Goal: Find specific page/section: Find specific page/section

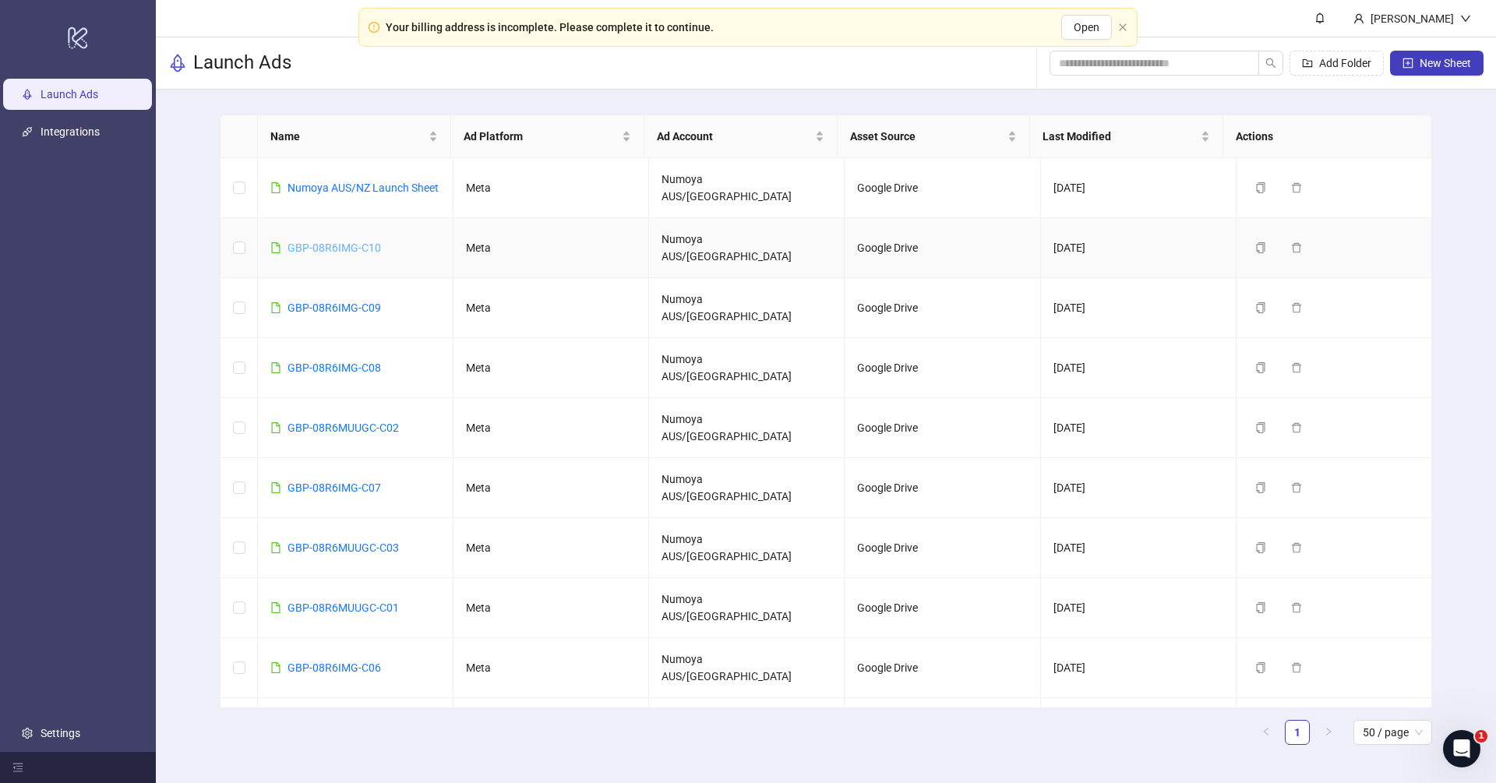
click at [331, 242] on link "GBP-08R6IMG-C10" at bounding box center [335, 248] width 94 height 12
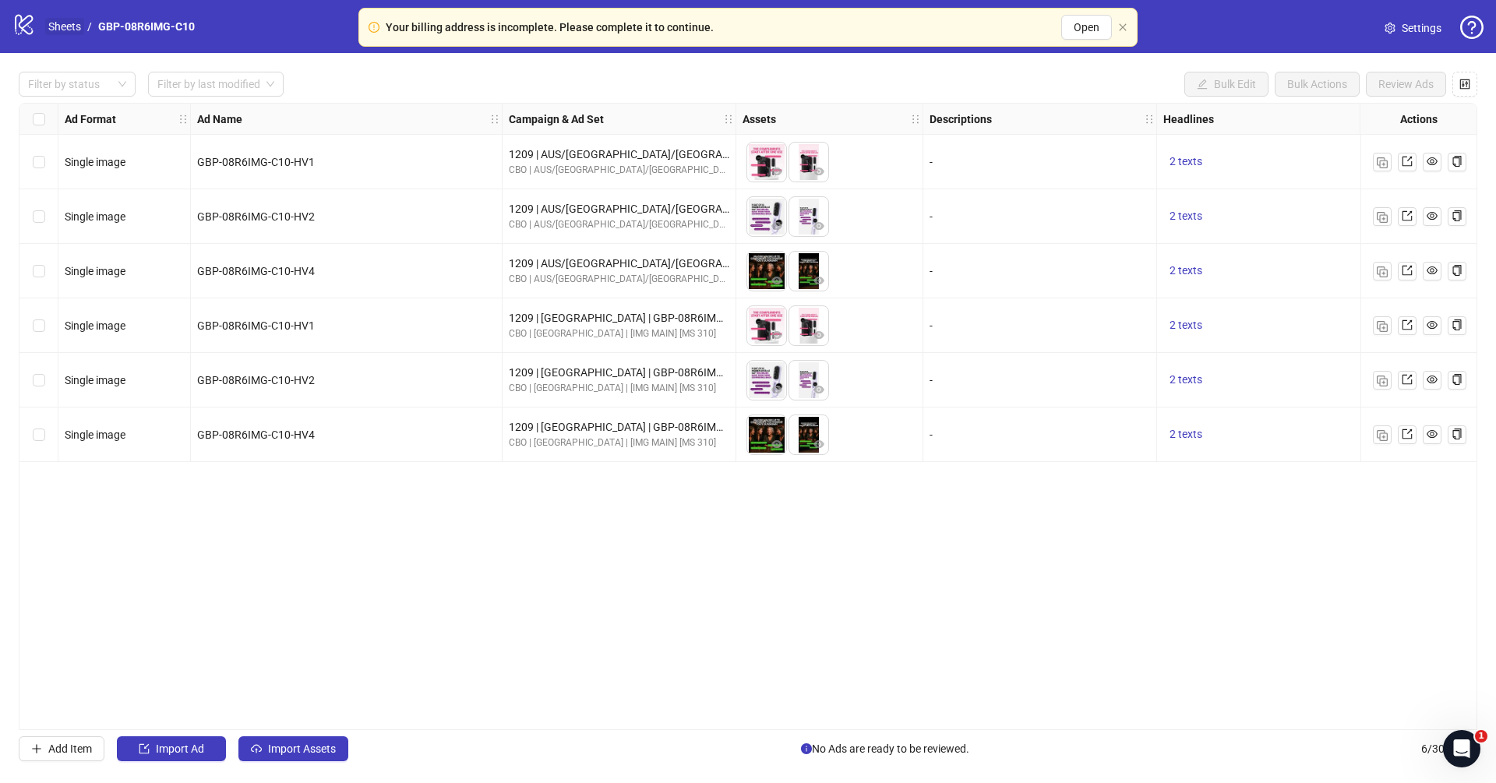
click at [59, 20] on link "Sheets" at bounding box center [64, 26] width 39 height 17
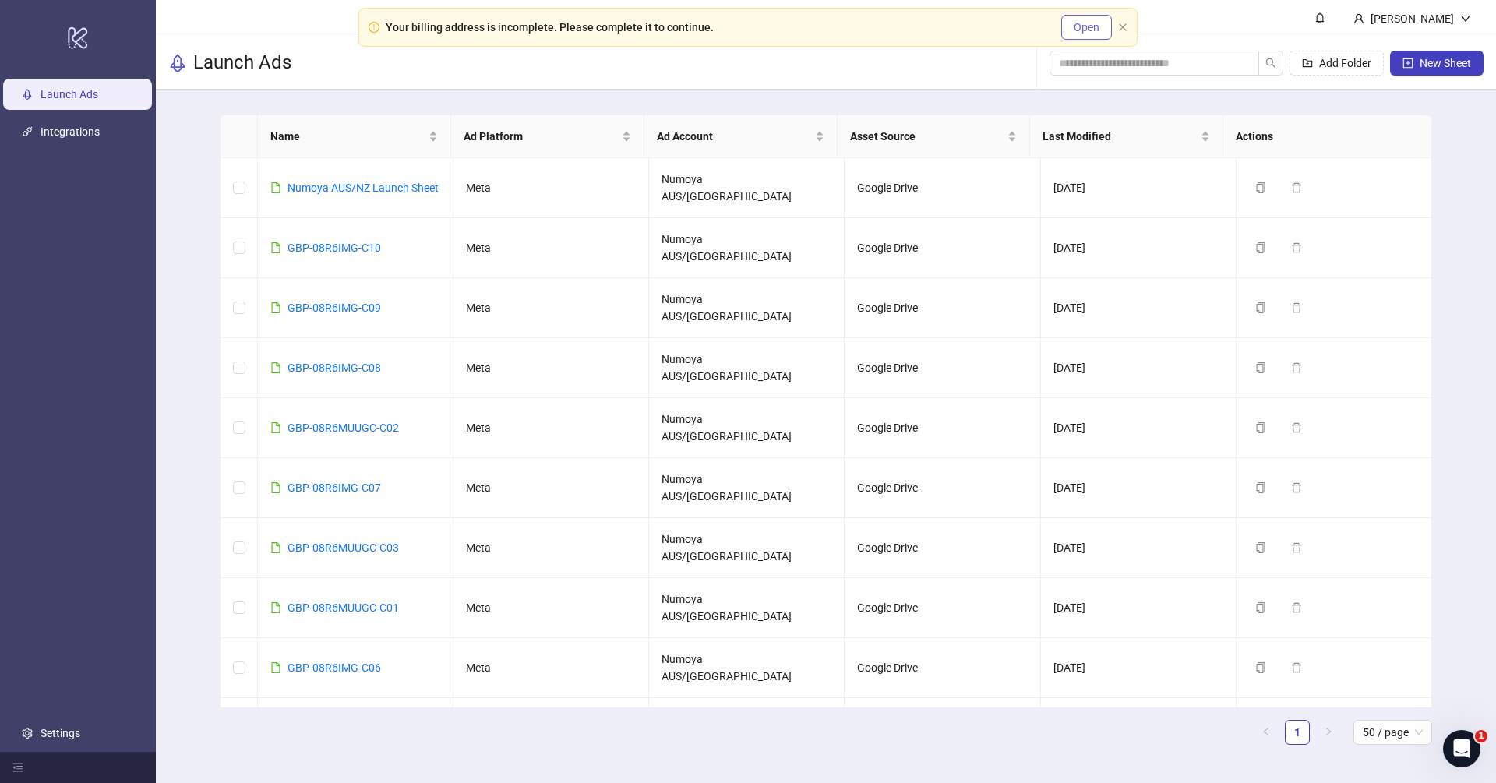
click at [1080, 26] on span "Open" at bounding box center [1087, 27] width 26 height 12
click at [1124, 20] on div "Your billing address is incomplete. Please complete it to continue. Open" at bounding box center [747, 27] width 779 height 39
click at [1128, 28] on div "Your billing address is incomplete. Please complete it to continue. Open" at bounding box center [747, 27] width 779 height 39
click at [1124, 26] on icon "close" at bounding box center [1122, 26] width 7 height 7
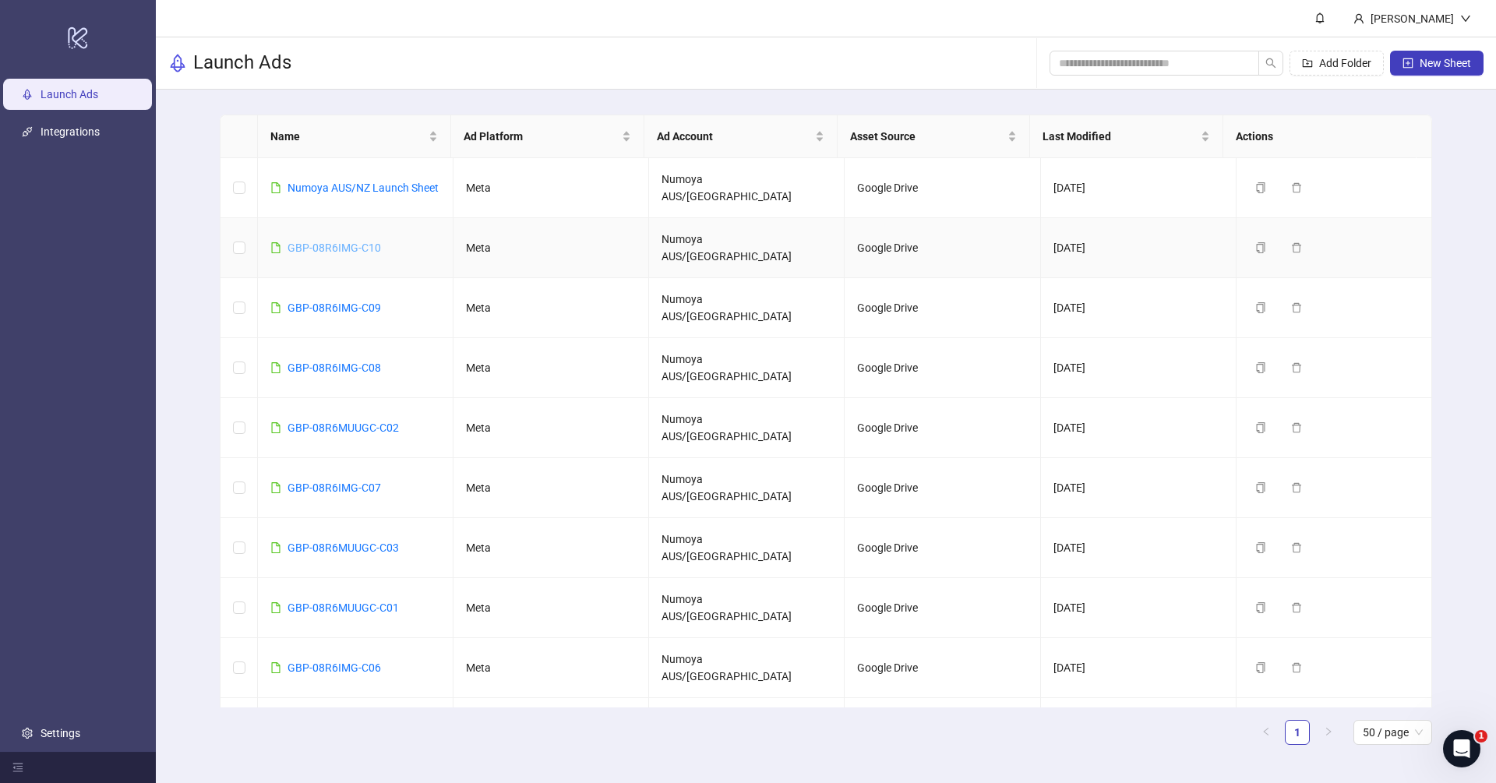
click at [334, 242] on link "GBP-08R6IMG-C10" at bounding box center [335, 248] width 94 height 12
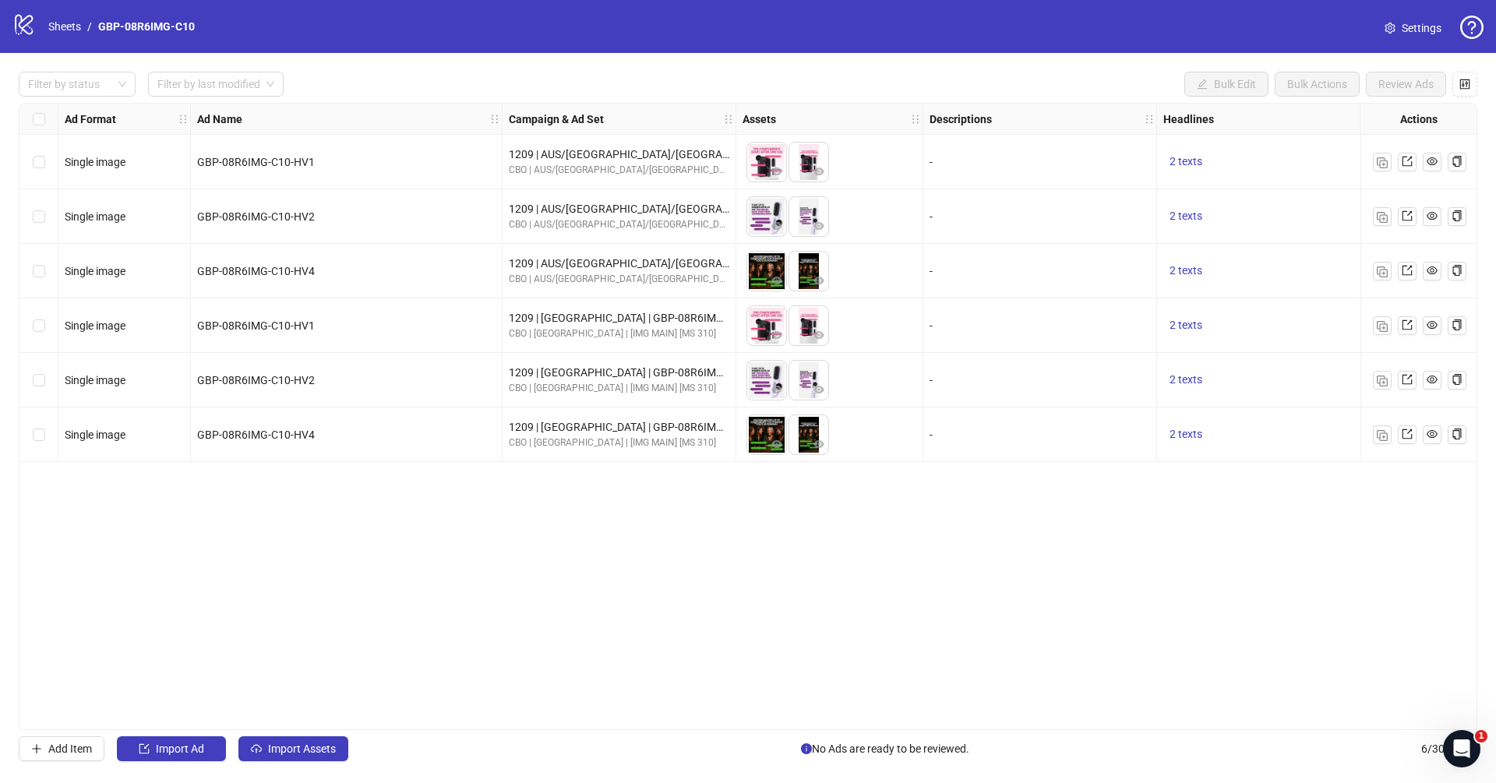
click at [221, 29] on div "logo/logo-mobile Sheets / GBP-08R6IMG-C10 Settings" at bounding box center [747, 26] width 1471 height 28
drag, startPoint x: 220, startPoint y: 28, endPoint x: 90, endPoint y: 31, distance: 129.4
click at [90, 31] on div "logo/logo-mobile Sheets / GBP-08R6IMG-C10 Settings" at bounding box center [747, 26] width 1471 height 28
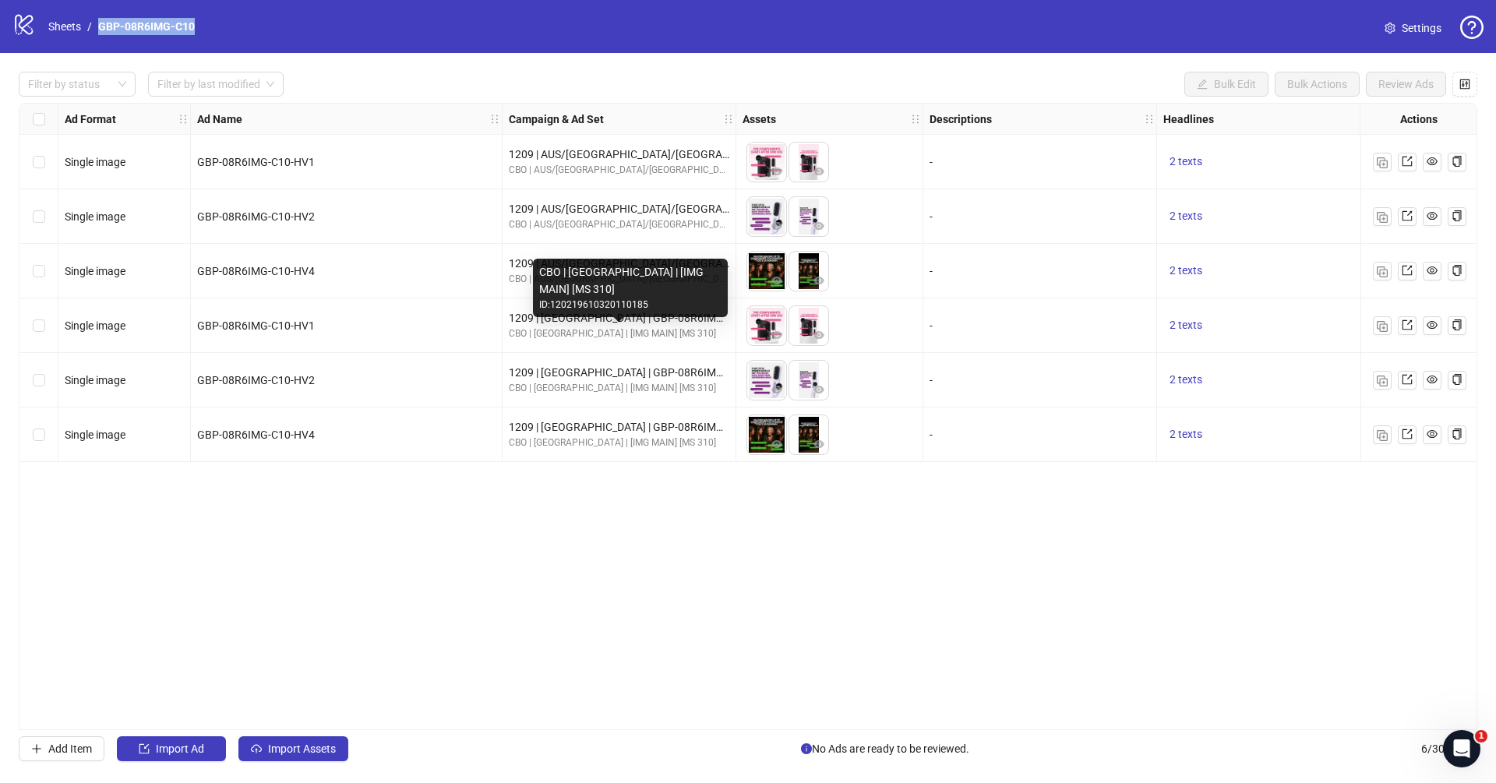
copy ol "GBP-08R6IMG-C10"
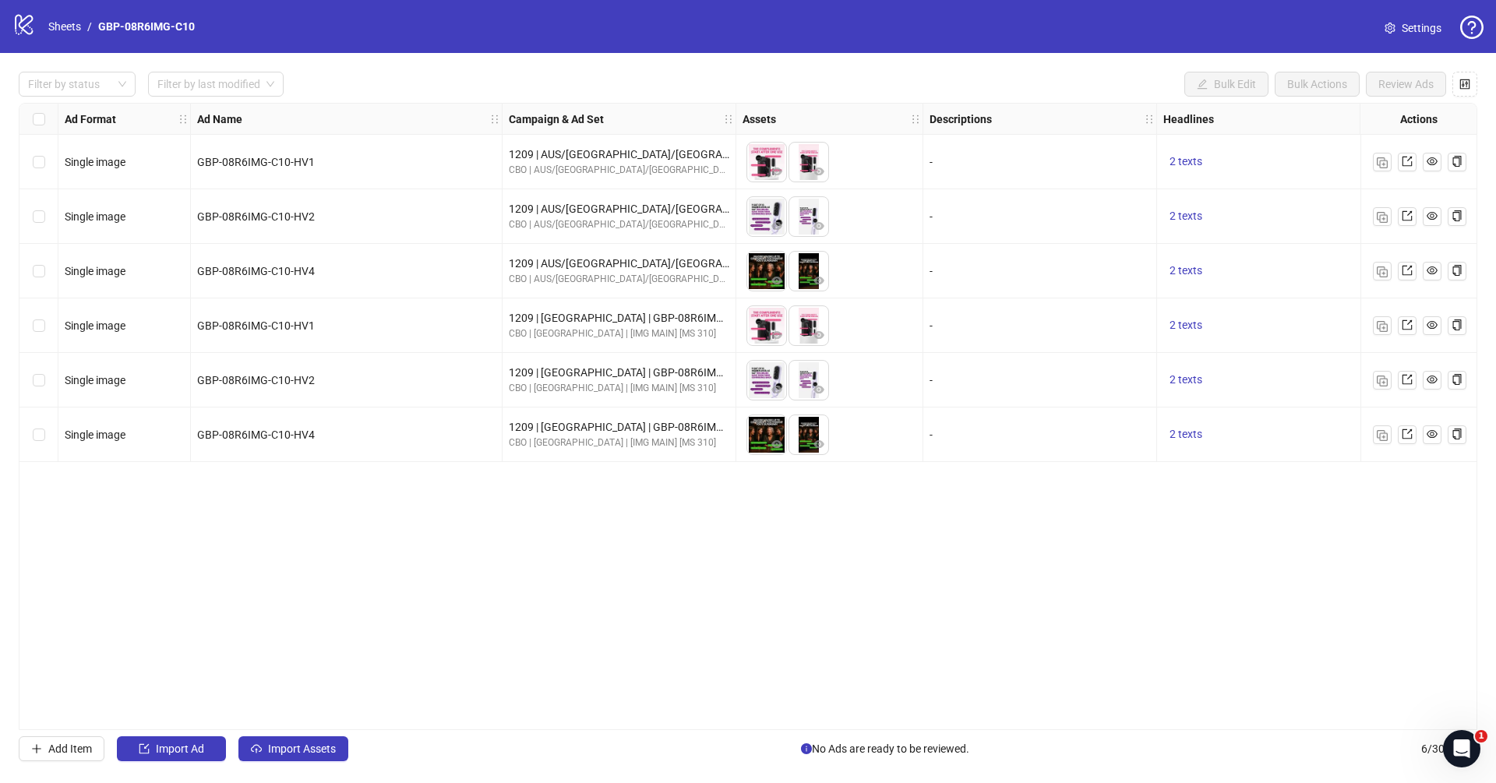
click at [655, 490] on div "Ad Format Ad Name Campaign & Ad Set Assets Descriptions Headlines Primary Texts…" at bounding box center [748, 416] width 1459 height 627
click at [643, 734] on div "Filter by status Filter by last modified Bulk Edit Bulk Actions Review Ads Ad F…" at bounding box center [748, 416] width 1496 height 727
drag, startPoint x: 651, startPoint y: 729, endPoint x: 846, endPoint y: 724, distance: 194.9
click at [846, 724] on div "Ad Format Ad Name Campaign & Ad Set Assets Descriptions Headlines Primary Texts…" at bounding box center [748, 416] width 1459 height 627
click at [72, 30] on link "Sheets" at bounding box center [64, 26] width 39 height 17
